Goal: Check status: Check status

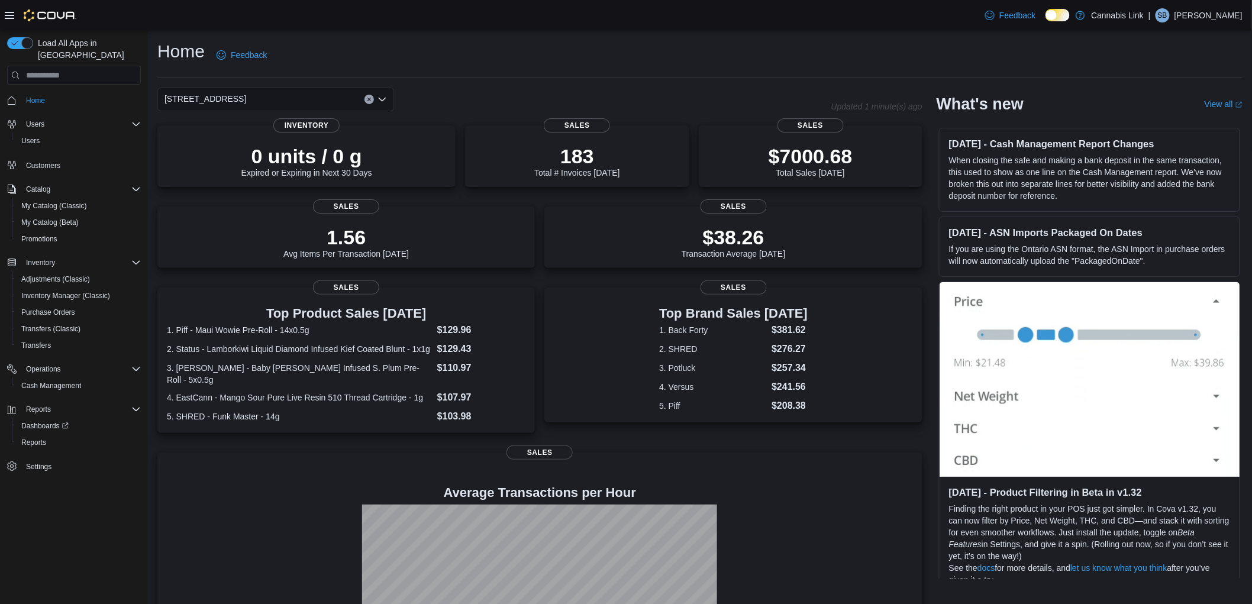
click at [386, 95] on icon "Open list of options" at bounding box center [381, 99] width 9 height 9
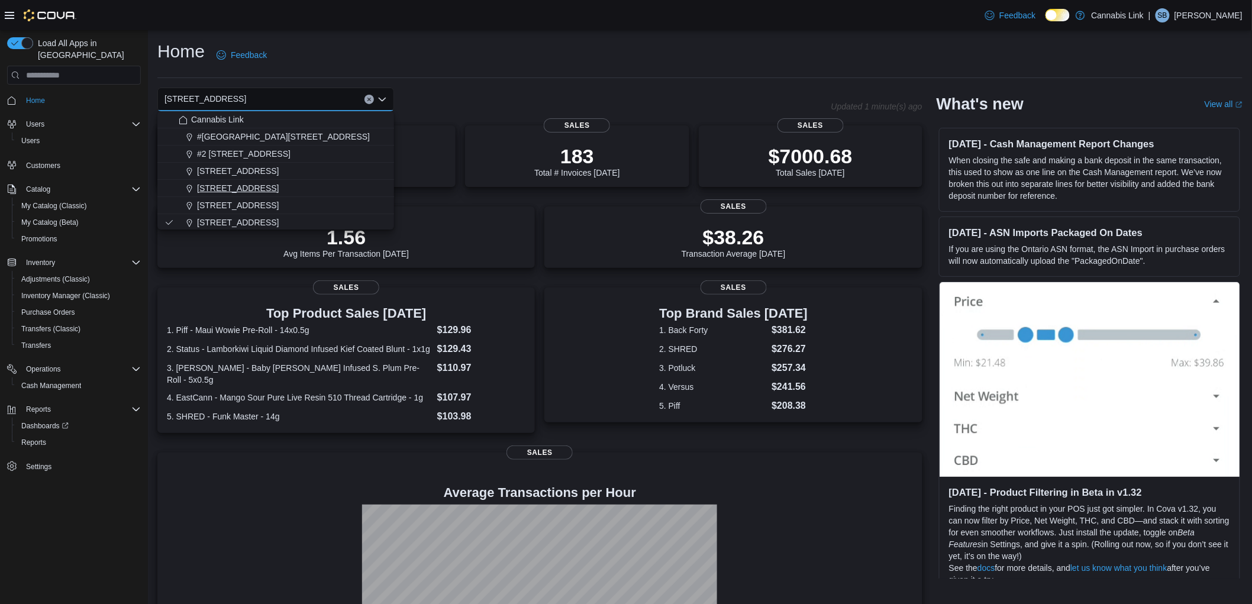
click at [249, 186] on span "[STREET_ADDRESS]" at bounding box center [238, 188] width 82 height 12
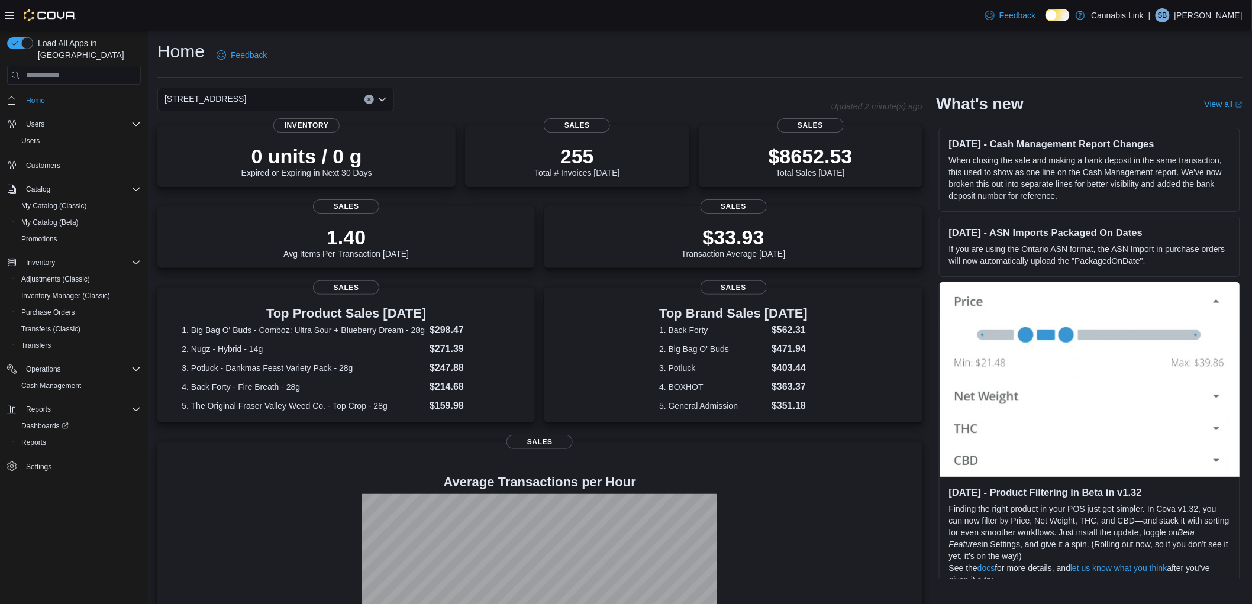
click at [385, 95] on icon "Open list of options" at bounding box center [381, 99] width 9 height 9
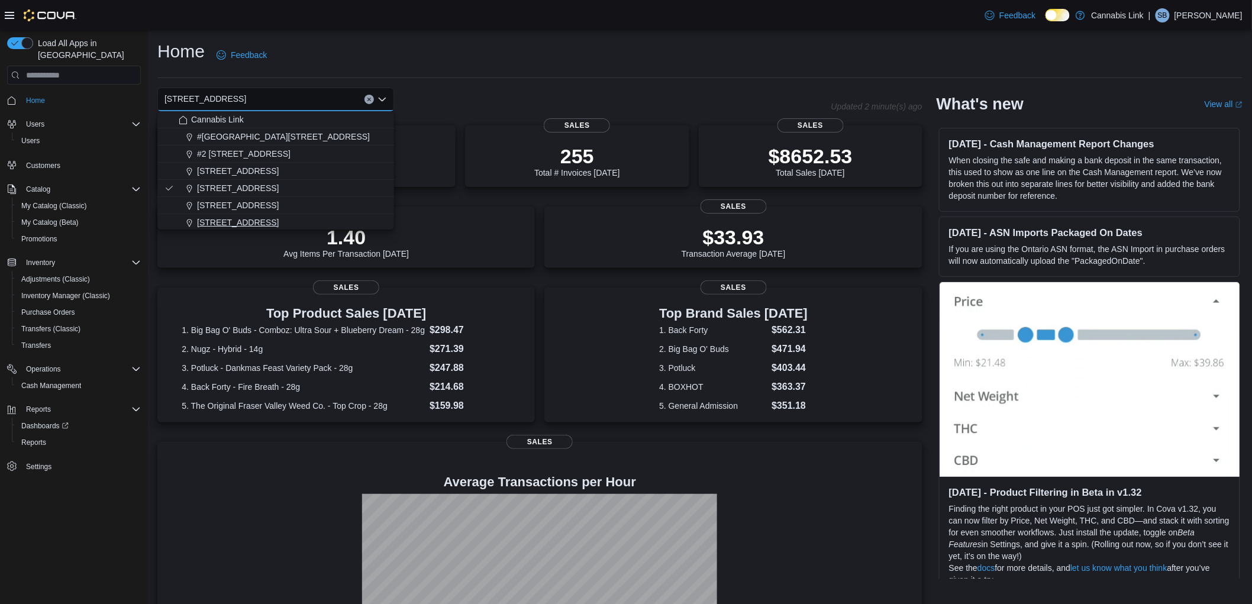
click at [241, 217] on span "[STREET_ADDRESS]" at bounding box center [238, 223] width 82 height 12
